Goal: Task Accomplishment & Management: Manage account settings

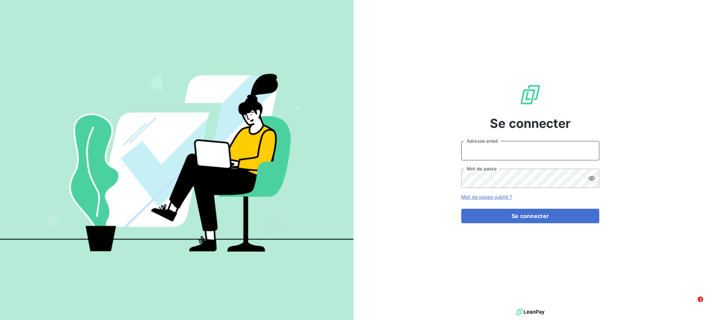
click at [482, 154] on input "Adresse email" at bounding box center [531, 150] width 138 height 19
type input "[PERSON_NAME][EMAIL_ADDRESS][DOMAIN_NAME]"
click at [462, 209] on button "Se connecter" at bounding box center [531, 216] width 138 height 15
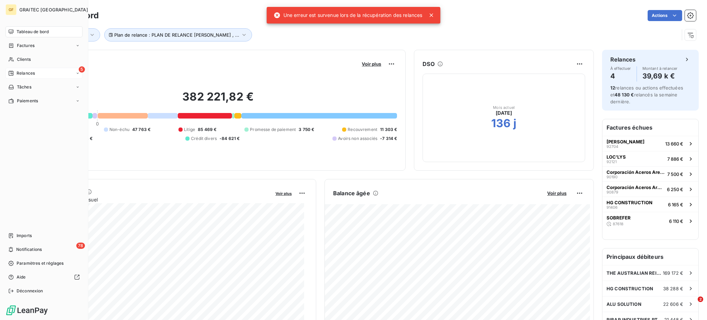
click at [19, 73] on span "Relances" at bounding box center [26, 73] width 18 height 6
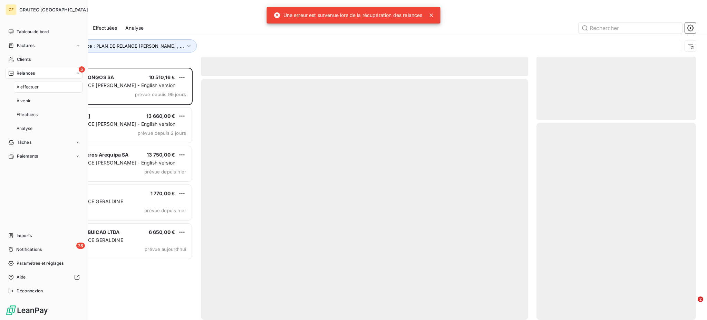
scroll to position [245, 152]
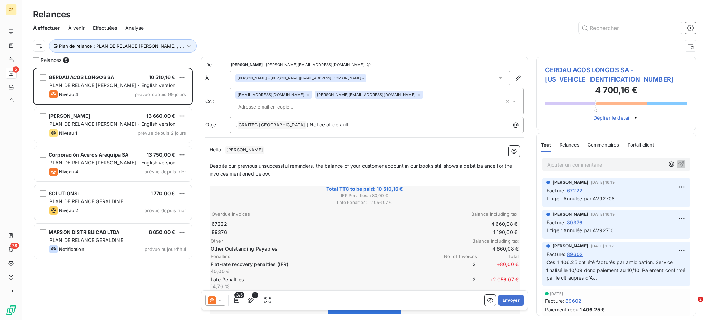
click at [75, 27] on span "À venir" at bounding box center [76, 28] width 16 height 7
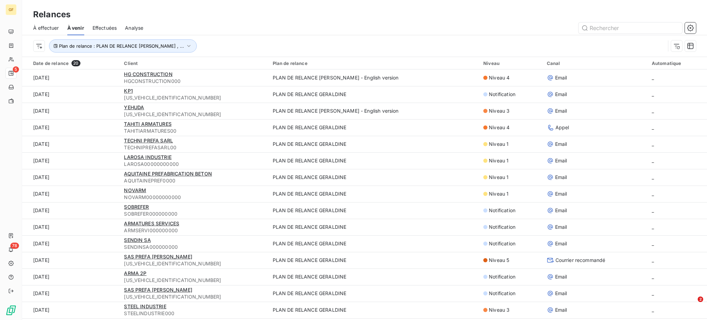
click at [104, 26] on span "Effectuées" at bounding box center [105, 28] width 25 height 7
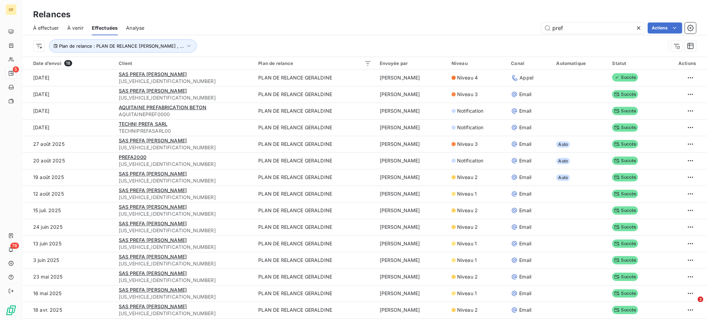
click at [48, 29] on span "À effectuer" at bounding box center [46, 28] width 26 height 7
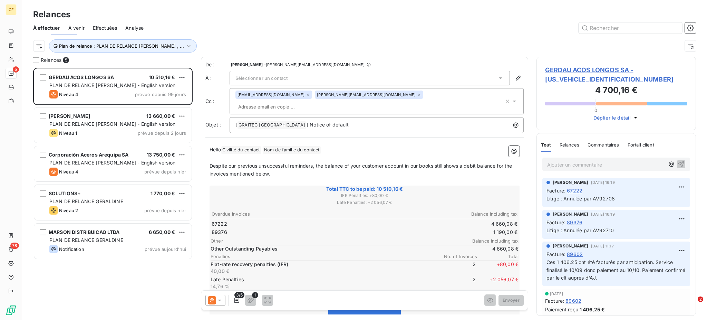
scroll to position [245, 152]
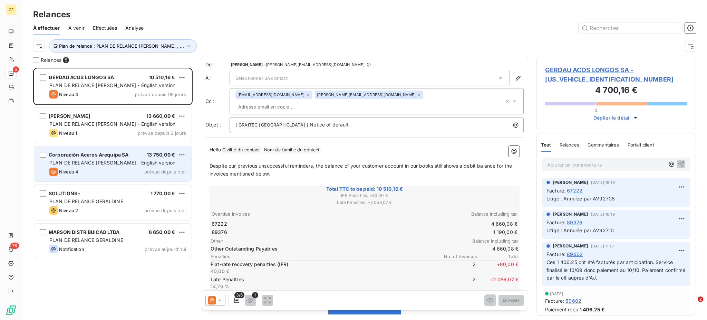
click at [108, 163] on span "PLAN DE RELANCE [PERSON_NAME] - English version" at bounding box center [112, 163] width 126 height 6
